Goal: Task Accomplishment & Management: Complete application form

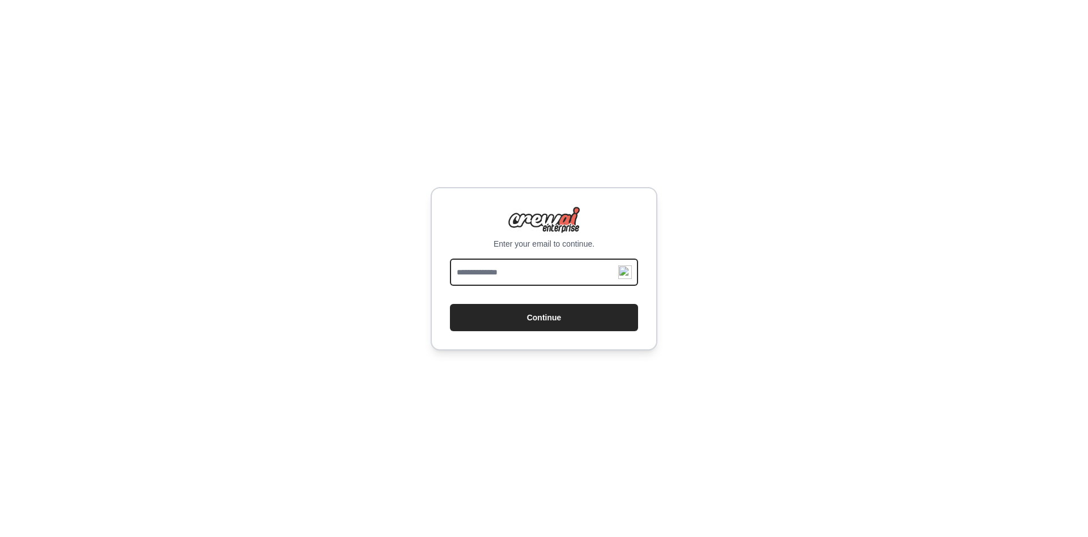
click at [489, 274] on input "email" at bounding box center [544, 271] width 188 height 27
click at [552, 257] on div "Enter your email to continue. Continue" at bounding box center [544, 268] width 227 height 163
click at [559, 263] on input "email" at bounding box center [544, 271] width 188 height 27
type input "**********"
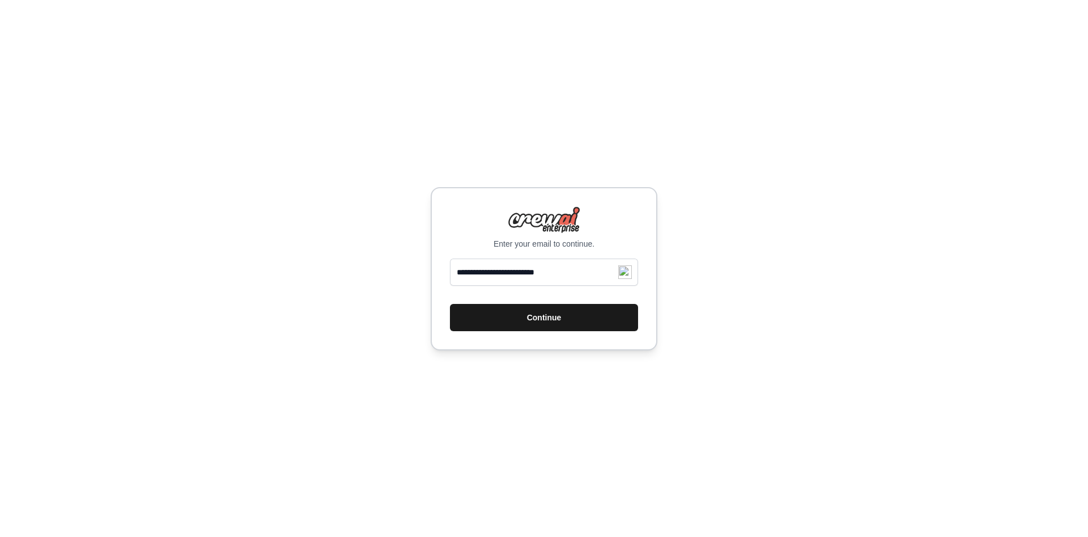
click at [567, 323] on button "Continue" at bounding box center [544, 317] width 188 height 27
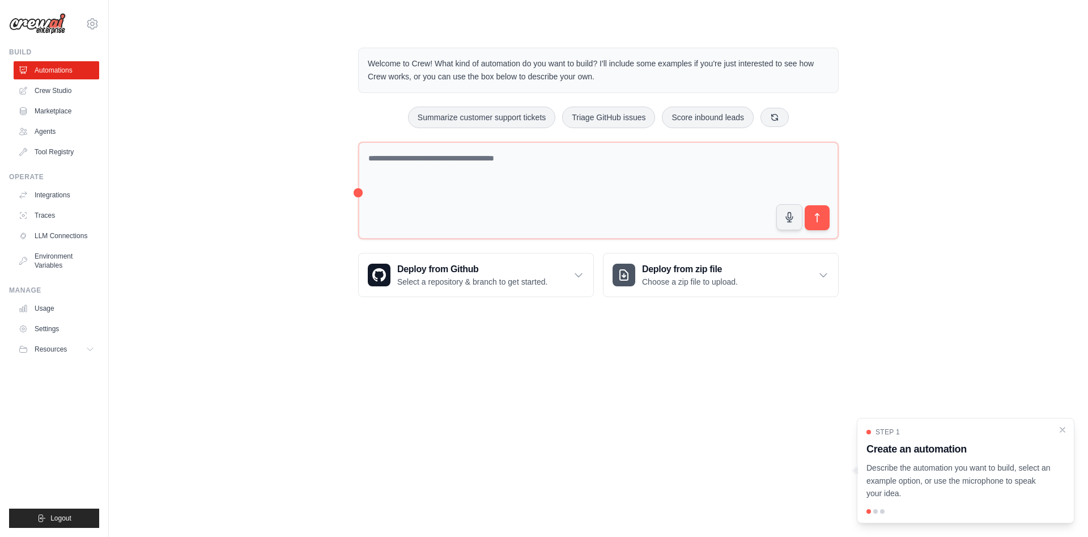
click at [292, 167] on div "Welcome to Crew! What kind of automation do you want to build? I'll include som…" at bounding box center [598, 172] width 943 height 286
click at [218, 84] on div "Welcome to Crew! What kind of automation do you want to build? I'll include som…" at bounding box center [598, 172] width 943 height 286
